Goal: Task Accomplishment & Management: Manage account settings

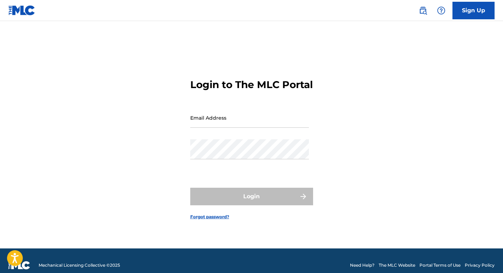
click at [254, 139] on div "Email Address" at bounding box center [249, 124] width 119 height 32
click at [255, 126] on input "Email Address" at bounding box center [249, 118] width 119 height 20
type input "[EMAIL_ADDRESS][DOMAIN_NAME]"
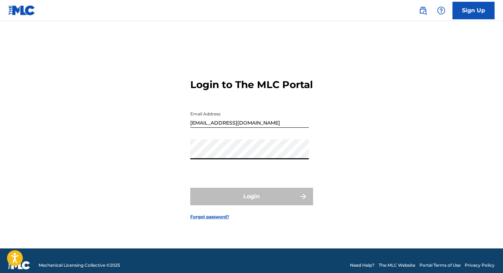
click at [315, 105] on div "Login to The MLC Portal Email Address dontaewb1@gmail.com Password Login Forgot…" at bounding box center [251, 144] width 491 height 210
click at [212, 227] on form "Login to The MLC Portal Email Address dontaewb1@gmail.com Password Login Forgot…" at bounding box center [251, 144] width 123 height 210
click at [216, 220] on link "Forgot password?" at bounding box center [209, 217] width 39 height 6
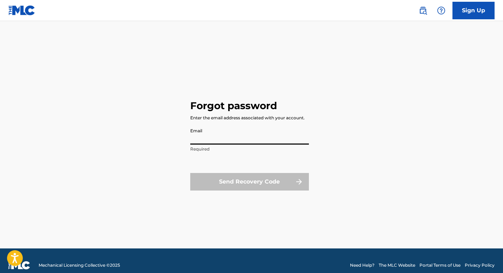
click at [227, 135] on input "Email" at bounding box center [249, 135] width 119 height 20
type input "[EMAIL_ADDRESS][DOMAIN_NAME]"
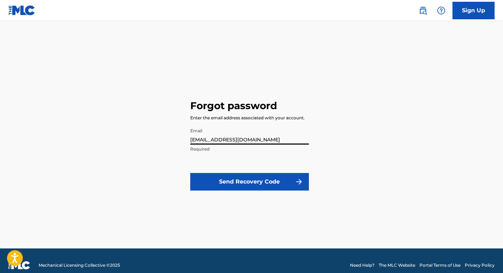
click at [233, 177] on button "Send Recovery Code" at bounding box center [249, 182] width 119 height 18
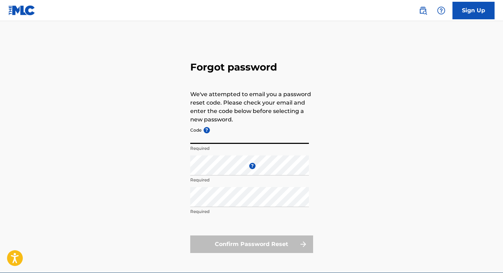
click at [229, 139] on input "Code ?" at bounding box center [249, 134] width 119 height 20
paste input "FP_197091eafc419b68ac5a27e24ebf"
type input "FP_197091eafc419b68ac5a27e24ebf"
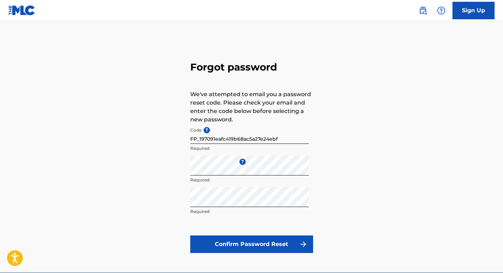
click at [242, 238] on button "Confirm Password Reset" at bounding box center [251, 244] width 123 height 18
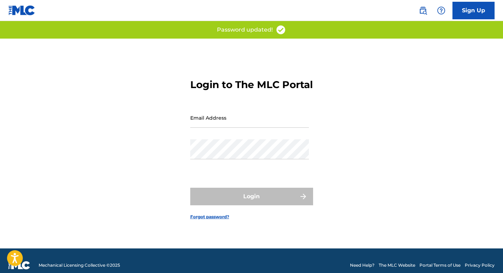
click at [270, 135] on div "Email Address" at bounding box center [249, 124] width 119 height 32
click at [268, 128] on input "Email Address" at bounding box center [249, 118] width 119 height 20
type input "[EMAIL_ADDRESS][DOMAIN_NAME]"
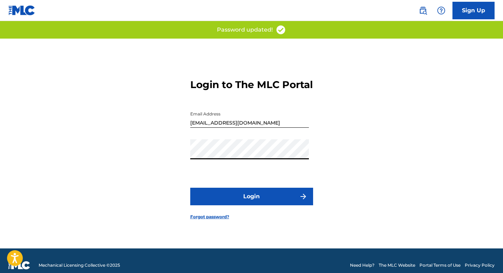
click at [250, 199] on button "Login" at bounding box center [251, 197] width 123 height 18
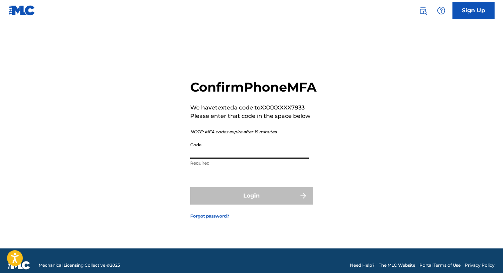
click at [272, 155] on input "Code" at bounding box center [249, 149] width 119 height 20
type input "958393"
click at [190, 187] on button "Login" at bounding box center [251, 196] width 123 height 18
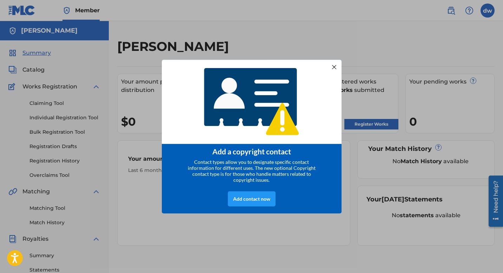
click at [333, 64] on div at bounding box center [333, 66] width 9 height 9
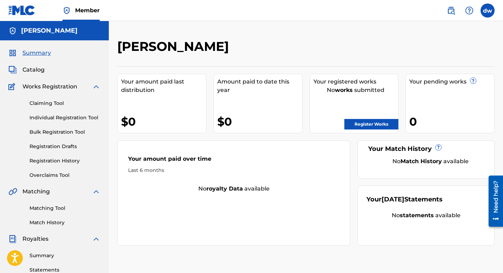
click at [56, 100] on link "Claiming Tool" at bounding box center [64, 103] width 71 height 7
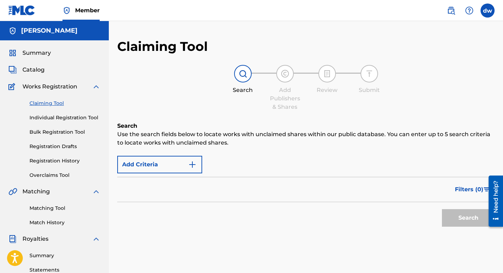
click at [243, 75] on img at bounding box center [243, 73] width 8 height 8
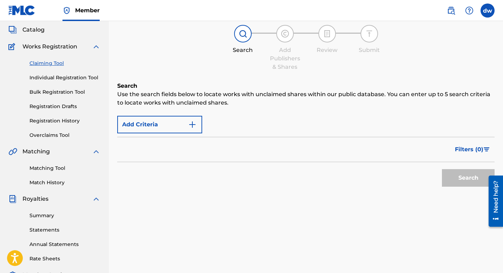
scroll to position [41, 0]
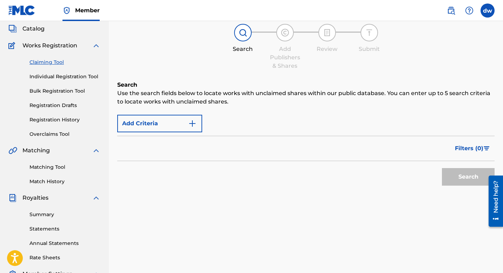
click at [182, 121] on button "Add Criteria" at bounding box center [159, 124] width 85 height 18
click at [196, 122] on button "Add Criteria" at bounding box center [159, 124] width 85 height 18
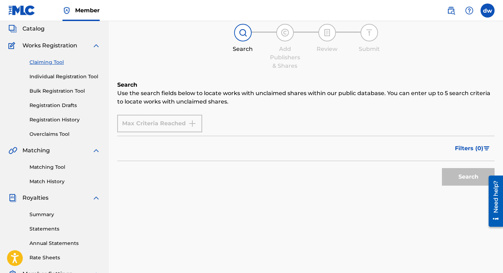
click at [48, 32] on div "Catalog" at bounding box center [54, 29] width 92 height 8
click at [33, 29] on span "Catalog" at bounding box center [33, 29] width 22 height 8
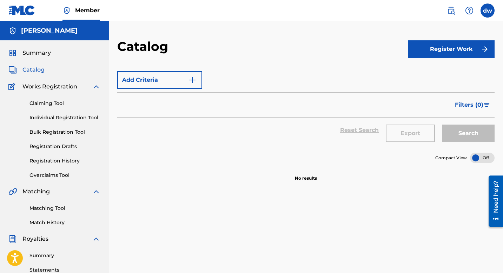
click at [454, 7] on img at bounding box center [451, 10] width 8 height 8
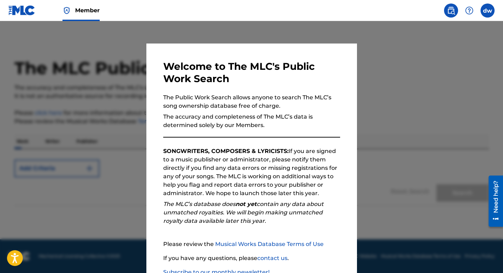
scroll to position [48, 0]
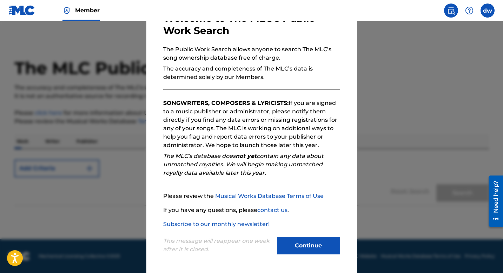
click at [309, 245] on button "Continue" at bounding box center [308, 246] width 63 height 18
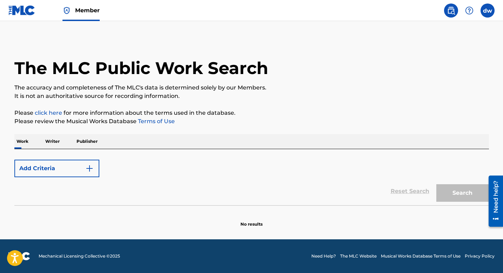
click at [128, 146] on div "Work Writer Publisher" at bounding box center [251, 141] width 474 height 15
click at [68, 169] on button "Add Criteria" at bounding box center [56, 169] width 85 height 18
click at [88, 171] on img "Search Form" at bounding box center [89, 168] width 8 height 8
click at [59, 137] on p "Writer" at bounding box center [52, 141] width 19 height 15
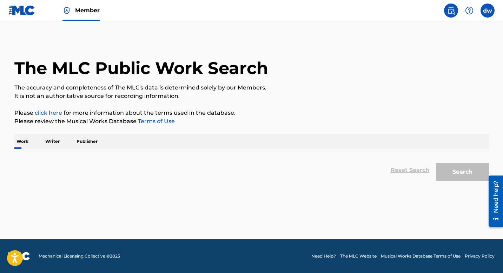
click at [56, 143] on p "Writer" at bounding box center [52, 141] width 19 height 15
click at [55, 141] on p "Writer" at bounding box center [52, 141] width 19 height 15
click at [248, 143] on div "Work Writer Publisher" at bounding box center [251, 141] width 474 height 15
click at [425, 168] on div "Reset Search Search" at bounding box center [251, 170] width 474 height 28
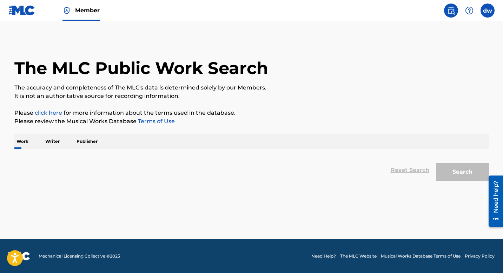
click at [466, 168] on div "Search" at bounding box center [461, 170] width 56 height 28
click at [61, 115] on p "Please click here for more information about the terms used in the database." at bounding box center [251, 113] width 474 height 8
click at [56, 115] on link "click here" at bounding box center [48, 112] width 27 height 7
click at [391, 139] on div "Work Writer Publisher" at bounding box center [251, 141] width 474 height 15
click at [381, 144] on div "Work Writer Publisher" at bounding box center [251, 141] width 474 height 15
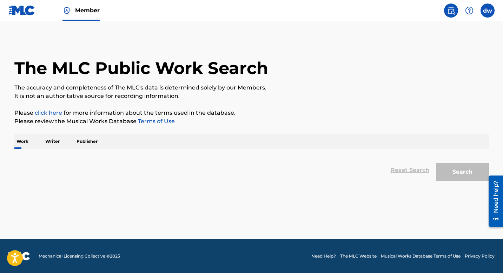
click at [380, 145] on div "Work Writer Publisher" at bounding box center [251, 141] width 474 height 15
click at [56, 145] on p "Writer" at bounding box center [52, 141] width 19 height 15
click at [55, 145] on p "Writer" at bounding box center [52, 141] width 19 height 15
click at [53, 143] on p "Writer" at bounding box center [52, 141] width 19 height 15
drag, startPoint x: 21, startPoint y: 148, endPoint x: 81, endPoint y: 148, distance: 59.6
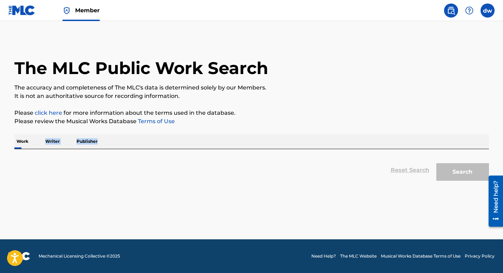
click at [81, 148] on div "Work Writer Publisher" at bounding box center [251, 141] width 474 height 15
click at [81, 148] on p "Publisher" at bounding box center [86, 141] width 25 height 15
click at [265, 138] on div "Work Writer Publisher" at bounding box center [251, 141] width 474 height 15
click at [256, 149] on div "Reset Search Search" at bounding box center [251, 166] width 474 height 35
click at [456, 12] on link at bounding box center [451, 11] width 14 height 14
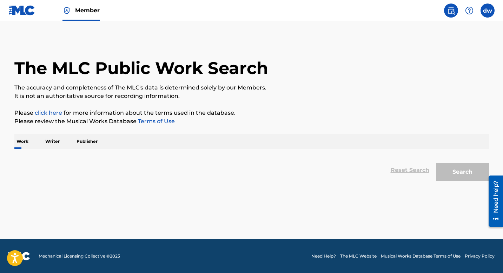
click at [452, 175] on div "Search" at bounding box center [461, 170] width 56 height 28
click at [416, 171] on div "Reset Search Search" at bounding box center [251, 170] width 474 height 28
click at [55, 111] on link "click here" at bounding box center [48, 112] width 27 height 7
click at [448, 177] on div "Search" at bounding box center [461, 170] width 56 height 28
click at [438, 149] on div "Reset Search Search" at bounding box center [251, 166] width 474 height 35
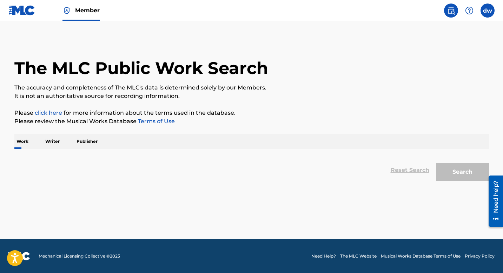
click at [484, 11] on label at bounding box center [487, 11] width 14 height 14
click at [487, 11] on input "dw dontae wilmore dontaewb1@gmail.com Profile Log out" at bounding box center [487, 11] width 0 height 0
